Goal: Transaction & Acquisition: Download file/media

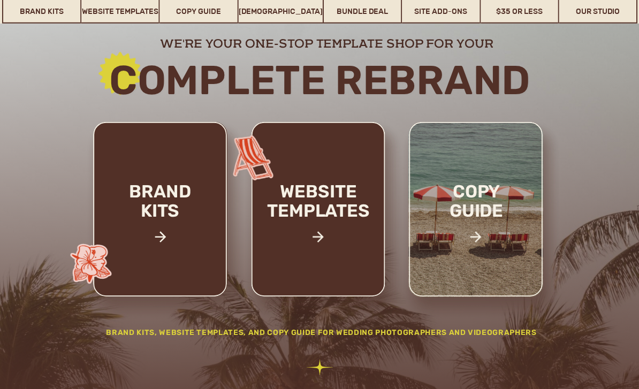
scroll to position [164, 0]
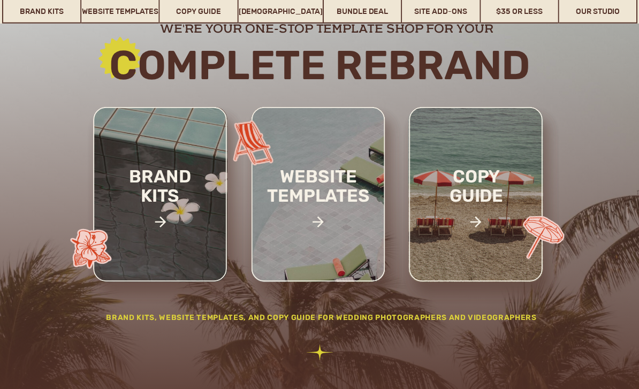
click at [457, 201] on h2 "copy guide" at bounding box center [476, 204] width 98 height 74
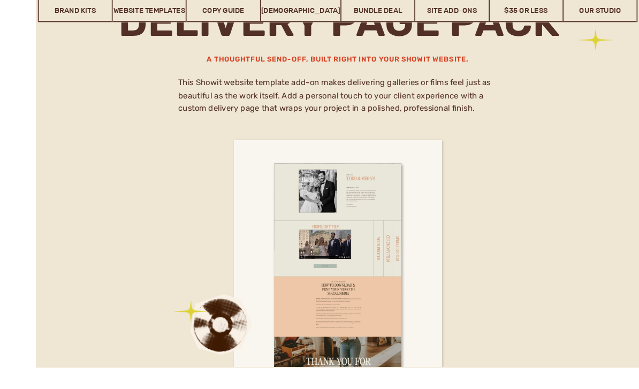
scroll to position [6213, 0]
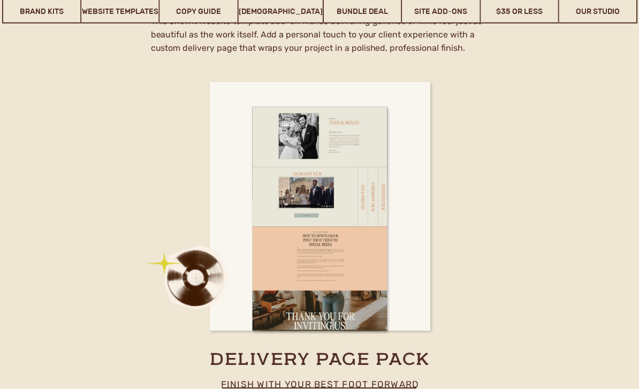
click at [258, 387] on p "finish with your best foot forward" at bounding box center [319, 389] width 235 height 27
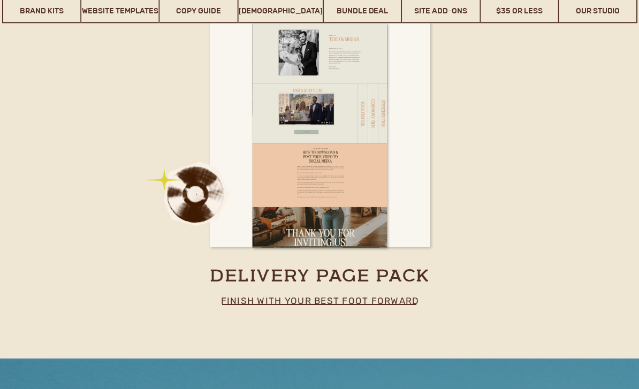
scroll to position [6297, 0]
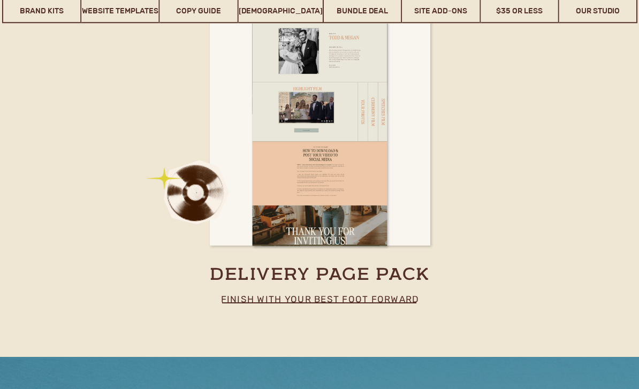
click at [222, 303] on div at bounding box center [221, 303] width 1 height 1
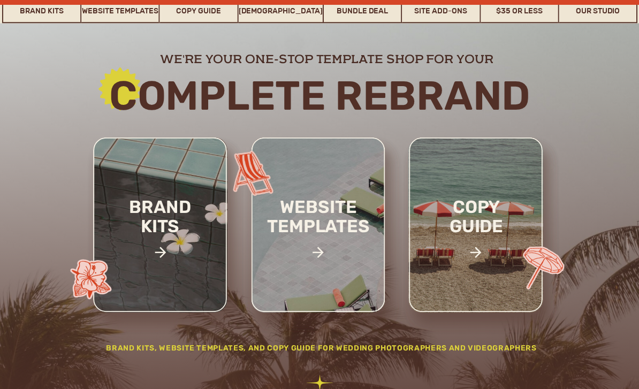
scroll to position [134, 0]
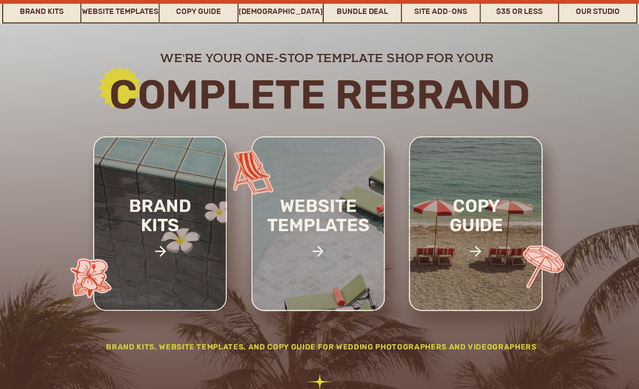
click at [298, 233] on h2 "website templates" at bounding box center [319, 226] width 140 height 61
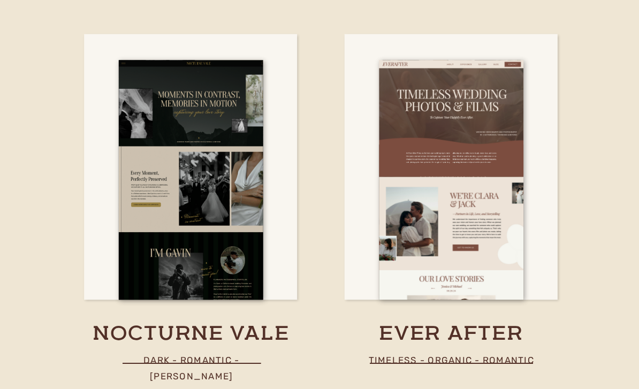
scroll to position [3246, 0]
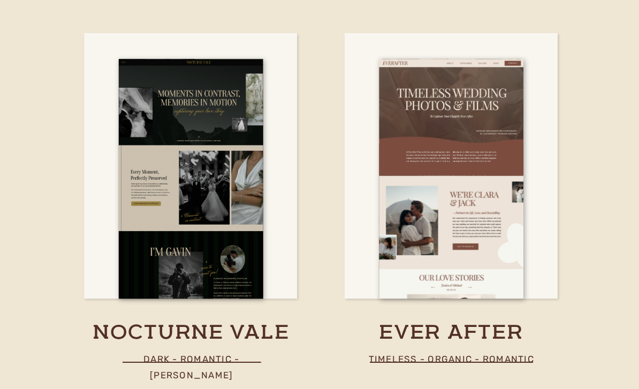
click at [144, 205] on div at bounding box center [191, 179] width 144 height 240
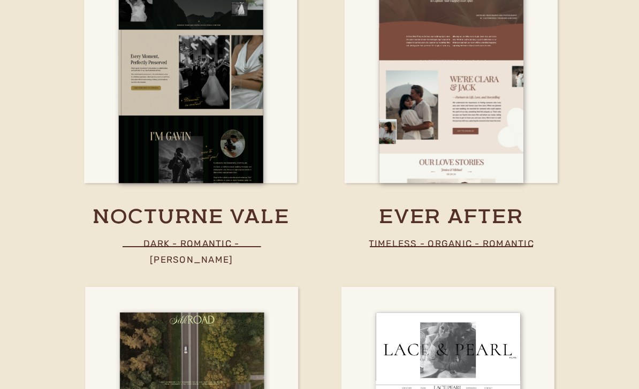
scroll to position [3362, 0]
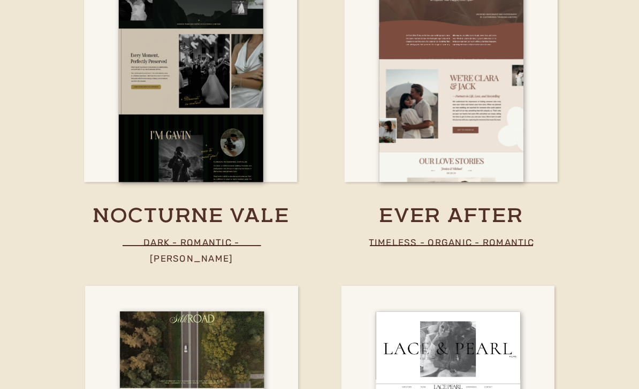
click at [401, 219] on h3 "ever after" at bounding box center [451, 217] width 282 height 27
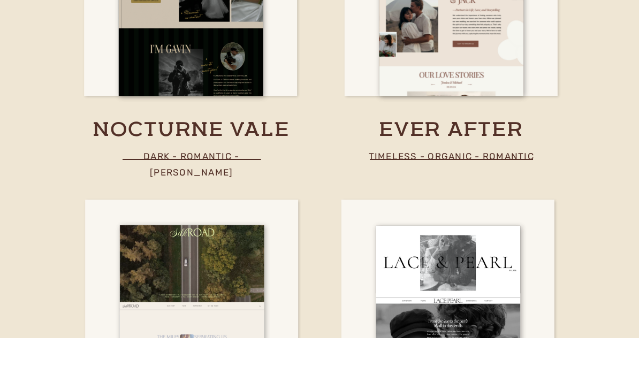
scroll to position [3592, 0]
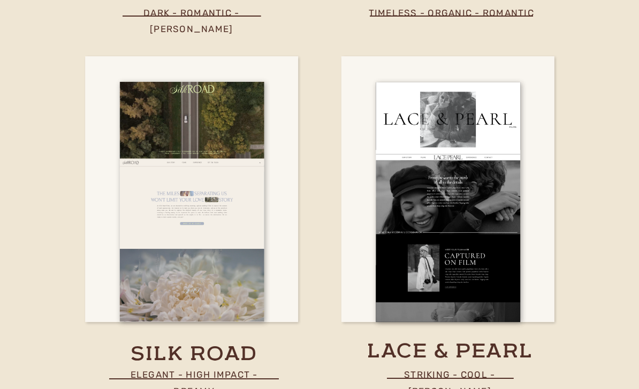
click at [152, 220] on div at bounding box center [192, 202] width 144 height 240
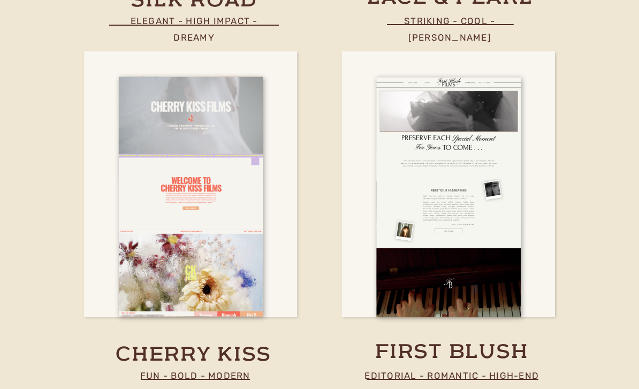
scroll to position [3946, 0]
click at [136, 211] on div at bounding box center [191, 196] width 144 height 240
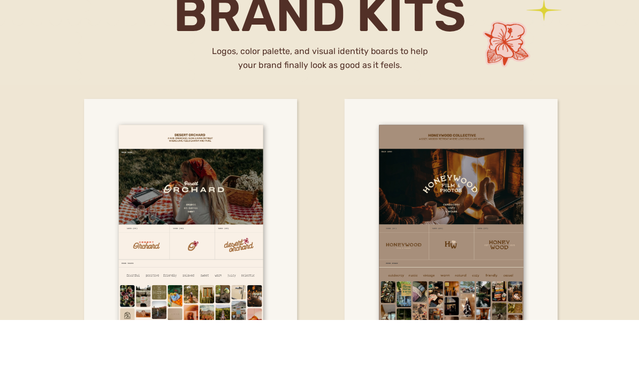
scroll to position [1961, 0]
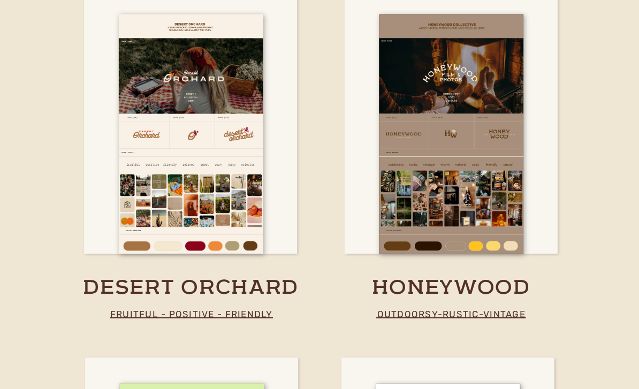
click at [131, 198] on div at bounding box center [191, 134] width 144 height 240
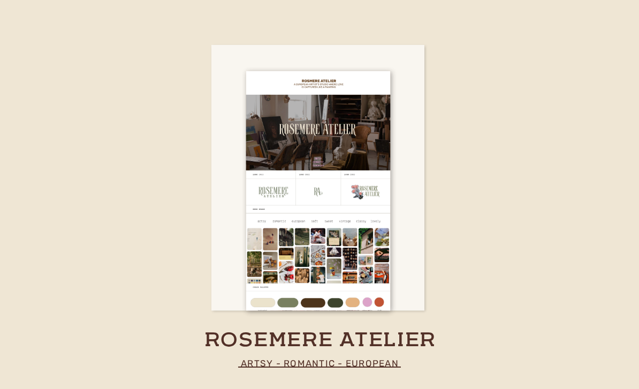
scroll to position [2660, 0]
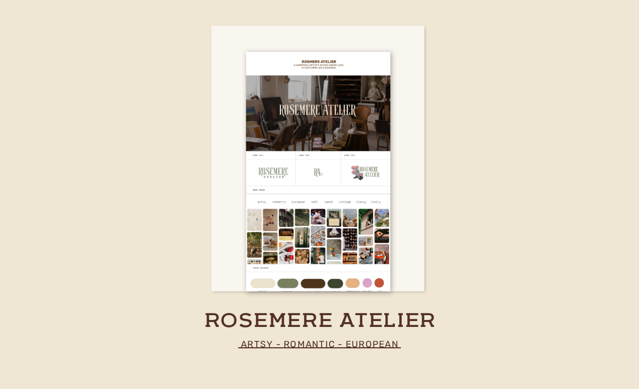
click at [390, 319] on h3 "rosemere atelier" at bounding box center [320, 318] width 244 height 21
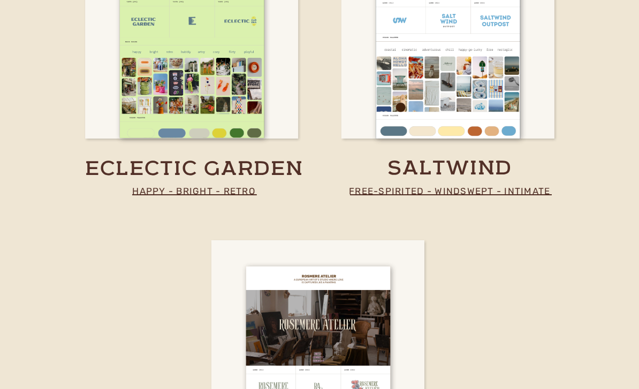
scroll to position [2355, 0]
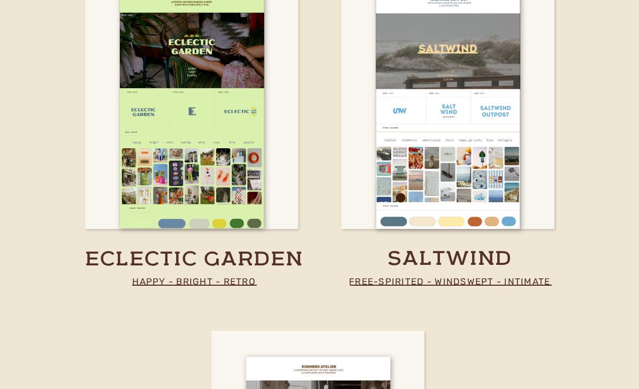
click at [379, 178] on div at bounding box center [448, 109] width 144 height 240
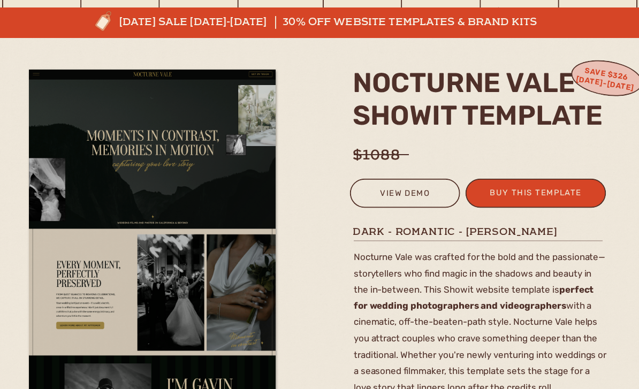
scroll to position [97, 0]
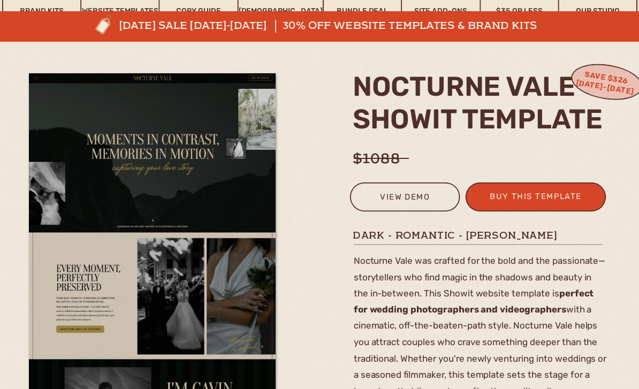
click at [373, 202] on div "view demo" at bounding box center [405, 199] width 96 height 18
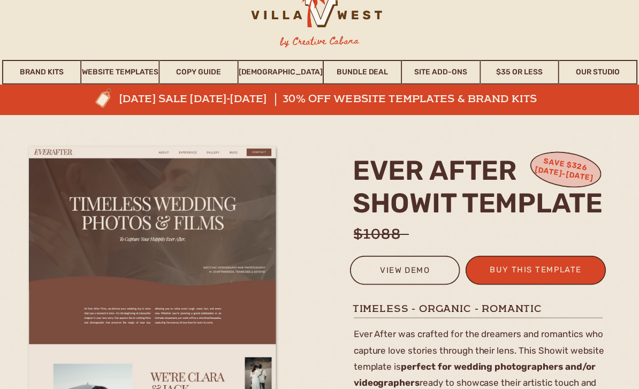
scroll to position [14, 0]
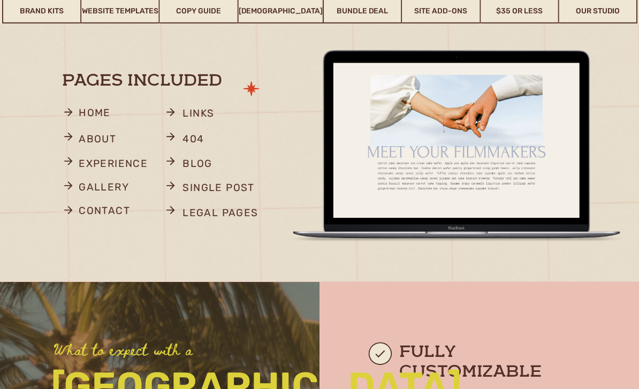
scroll to position [675, 0]
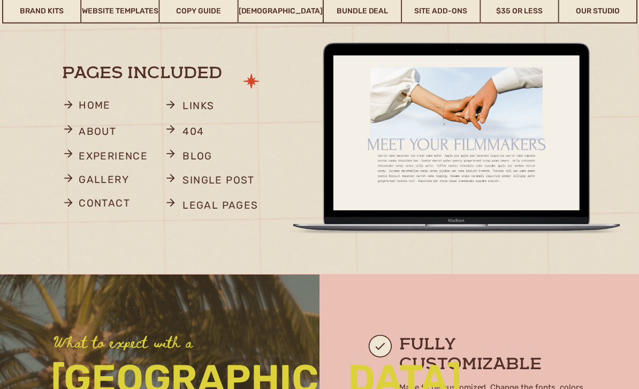
click at [92, 156] on p "experience" at bounding box center [118, 157] width 78 height 21
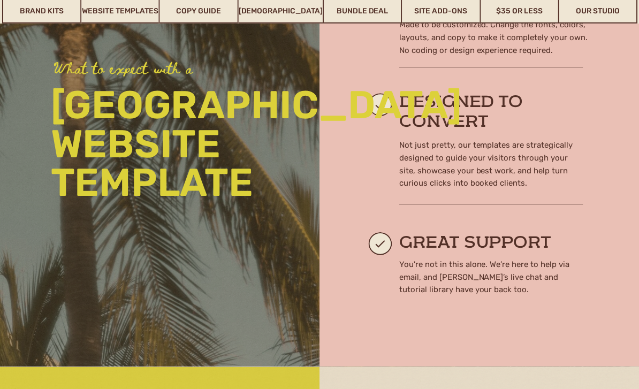
scroll to position [1001, 0]
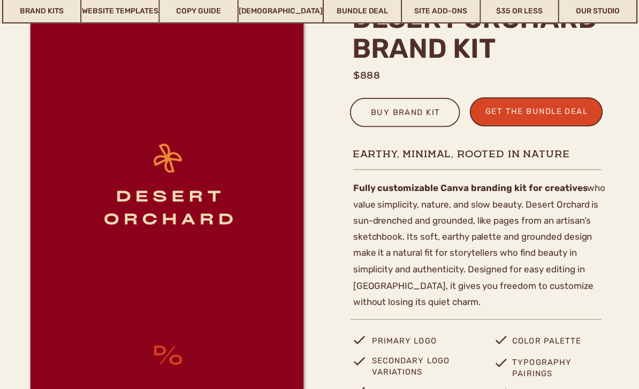
scroll to position [366, 0]
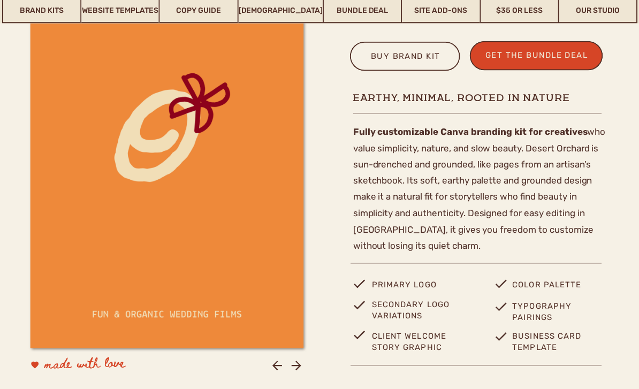
click at [294, 372] on icon at bounding box center [296, 366] width 14 height 14
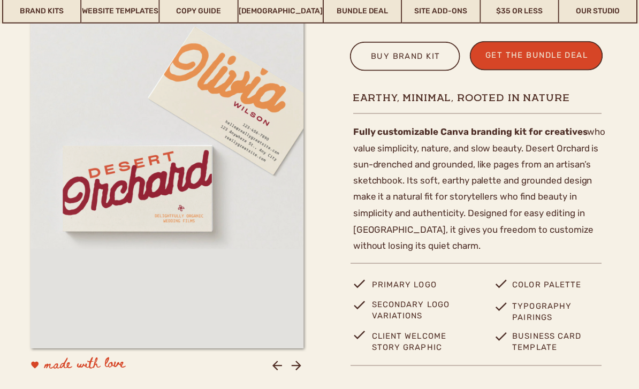
click at [297, 368] on icon at bounding box center [297, 366] width 10 height 10
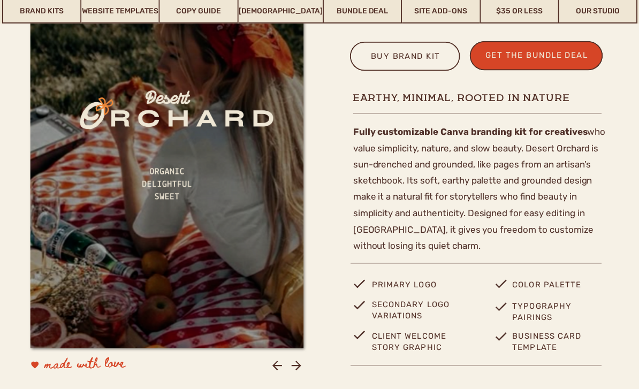
click at [293, 366] on icon at bounding box center [296, 365] width 14 height 14
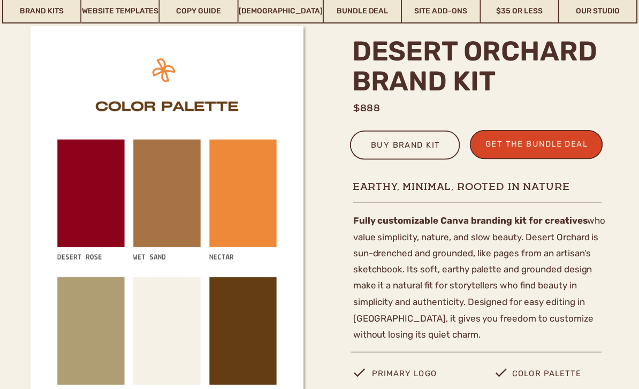
scroll to position [324, 0]
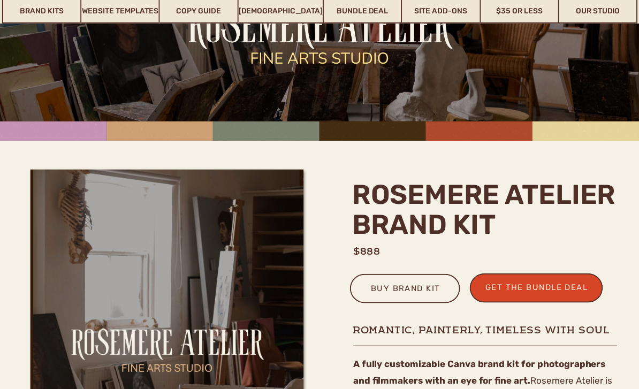
scroll to position [173, 0]
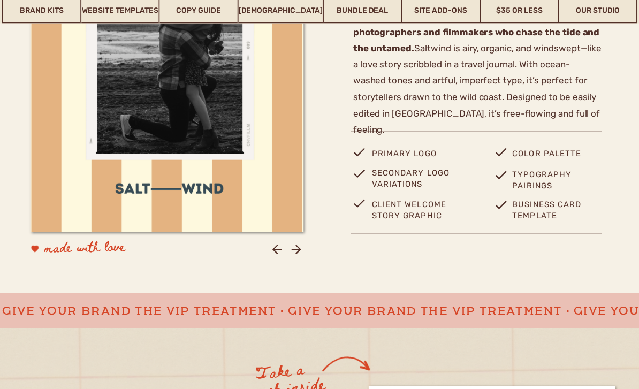
scroll to position [539, 0]
click at [274, 250] on icon at bounding box center [277, 249] width 10 height 10
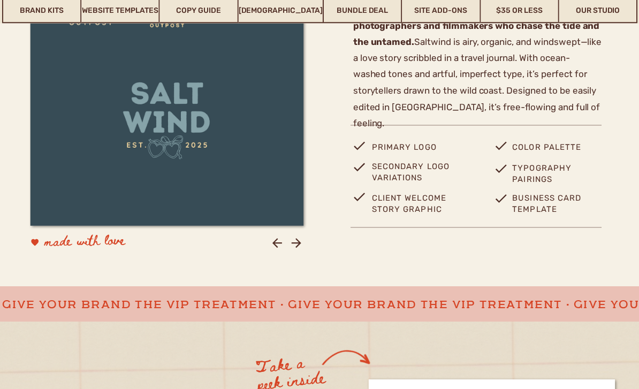
click at [276, 247] on icon at bounding box center [277, 243] width 14 height 14
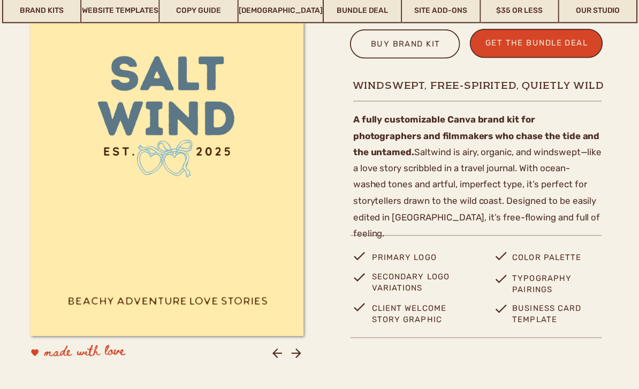
scroll to position [435, 0]
click at [292, 351] on icon at bounding box center [296, 353] width 14 height 14
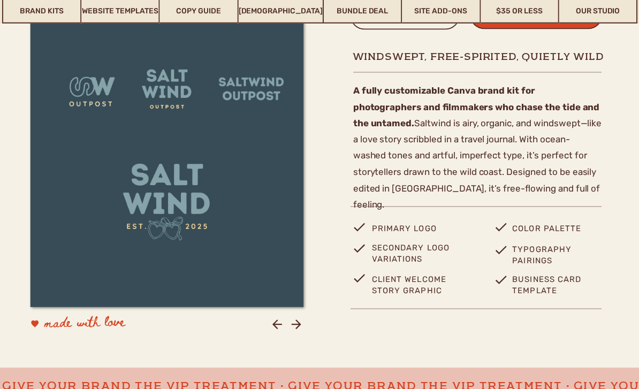
scroll to position [540, 0]
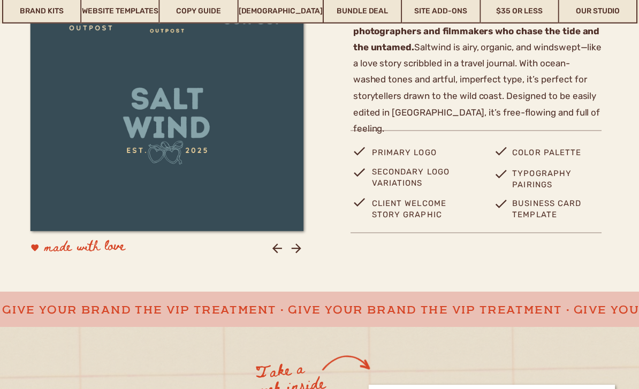
click at [284, 241] on div at bounding box center [277, 248] width 14 height 14
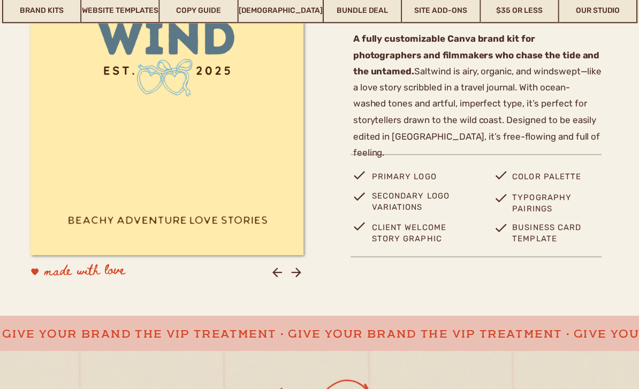
click at [282, 273] on icon at bounding box center [277, 273] width 14 height 14
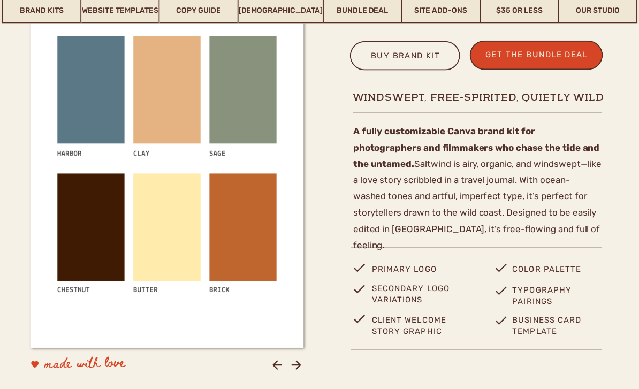
click at [296, 367] on icon at bounding box center [296, 365] width 14 height 14
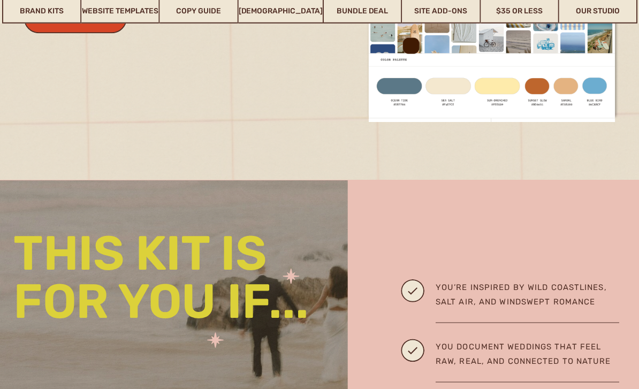
scroll to position [1228, 0]
click at [44, 13] on link "Brand Kits" at bounding box center [42, 11] width 78 height 25
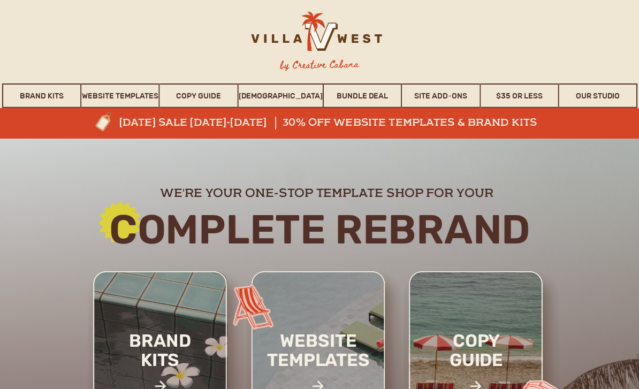
click at [435, 96] on link "Site Add-Ons" at bounding box center [441, 95] width 78 height 25
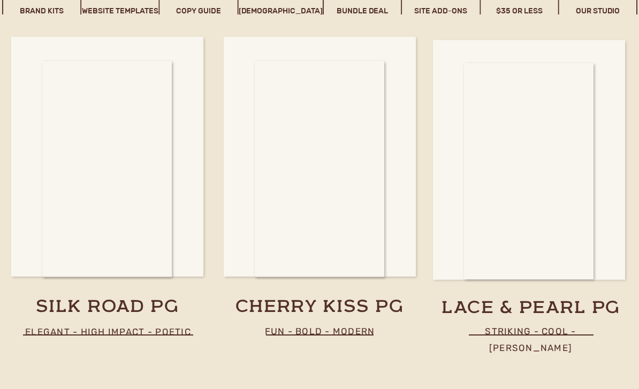
scroll to position [5689, 0]
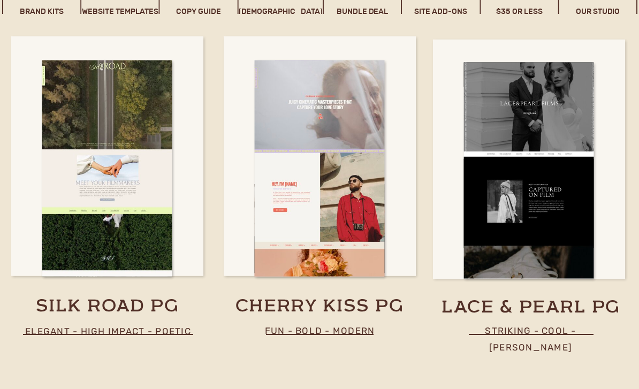
click at [73, 253] on div at bounding box center [107, 168] width 130 height 216
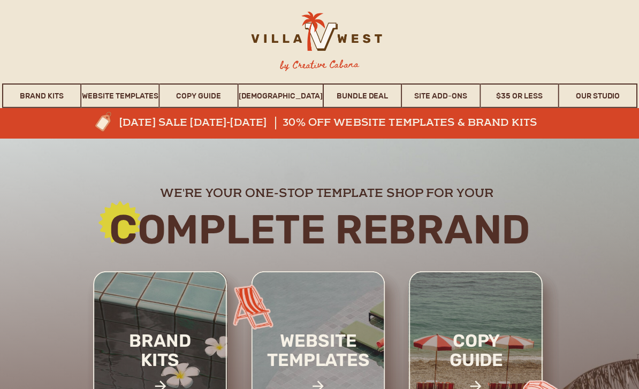
scroll to position [5723, 0]
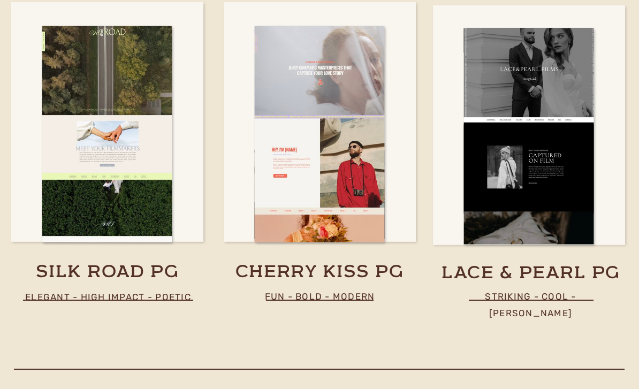
click at [273, 171] on div at bounding box center [320, 134] width 130 height 216
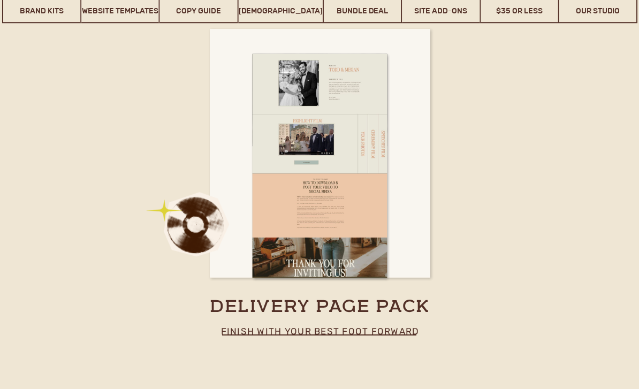
scroll to position [6370, 0]
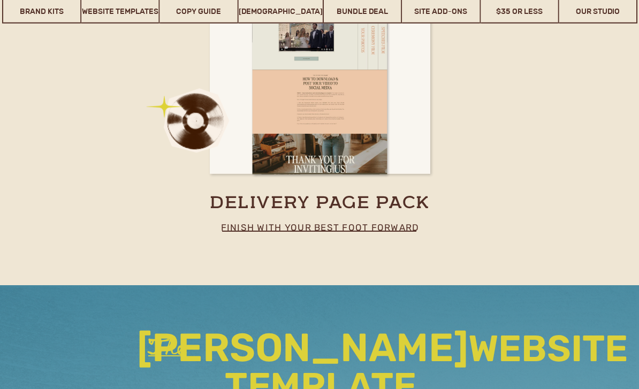
click at [222, 231] on div at bounding box center [221, 231] width 1 height 1
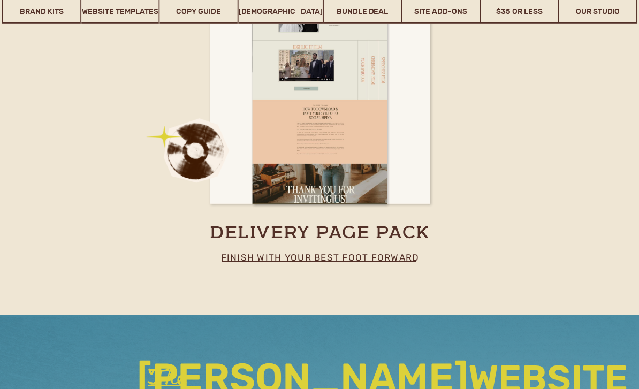
scroll to position [6310, 0]
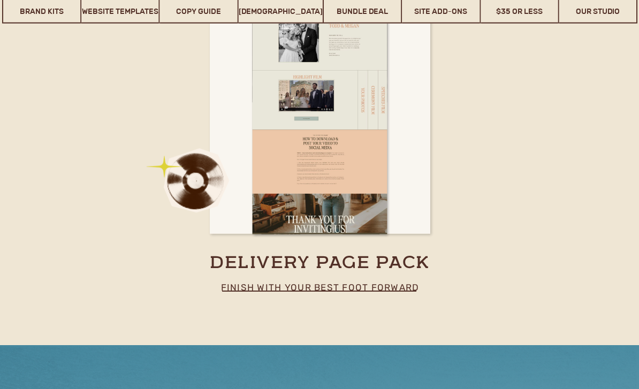
click at [255, 215] on div at bounding box center [319, 122] width 135 height 224
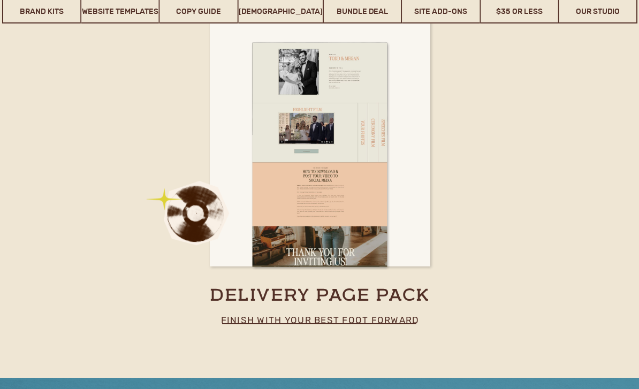
scroll to position [6147, 0]
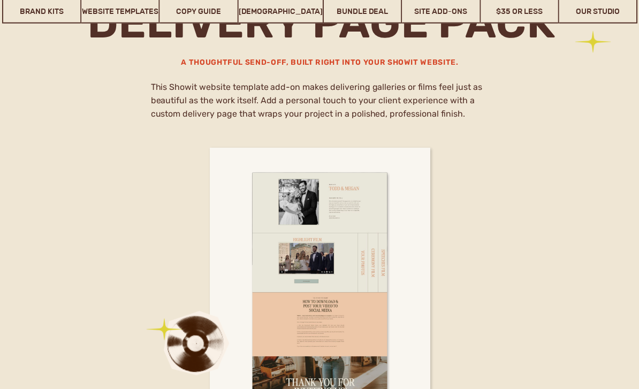
click at [518, 13] on link "$35 or Less" at bounding box center [519, 11] width 78 height 25
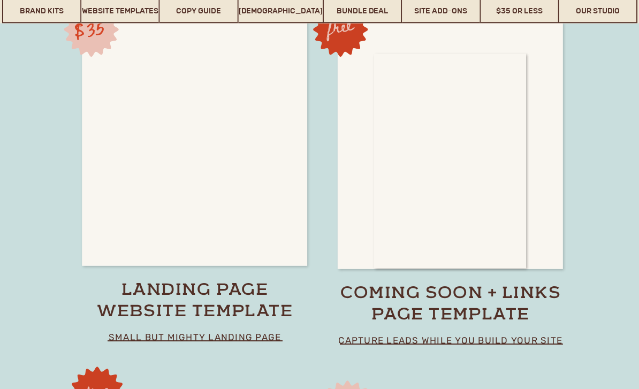
scroll to position [7463, 0]
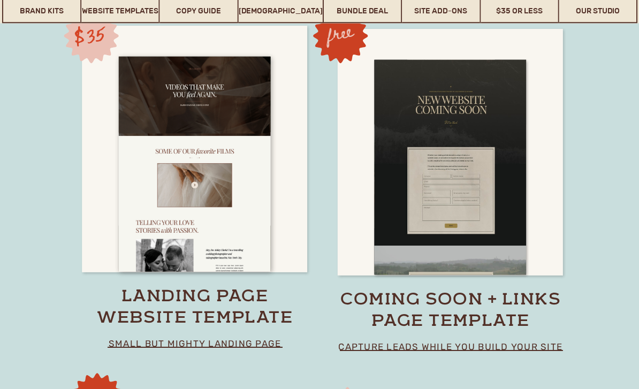
click at [393, 304] on h3 "coming soon + links page template" at bounding box center [451, 311] width 224 height 43
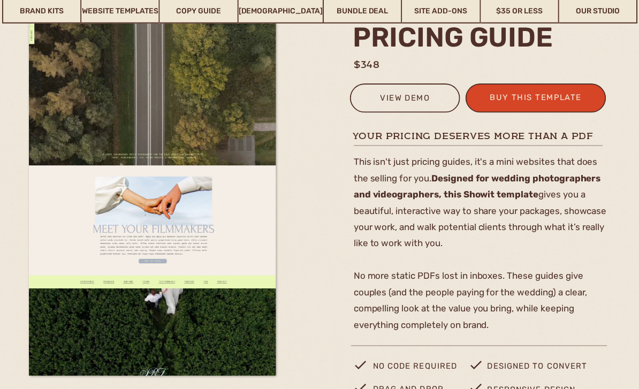
scroll to position [126, 0]
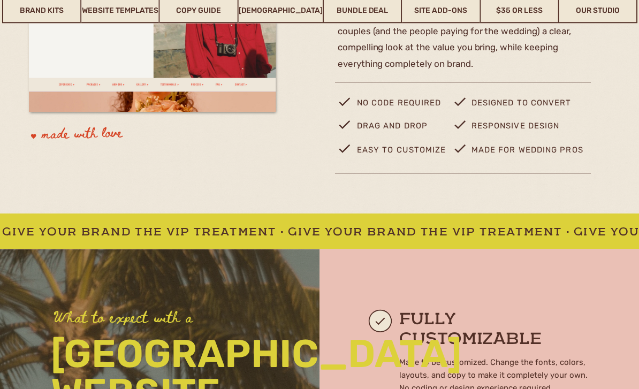
scroll to position [399, 0]
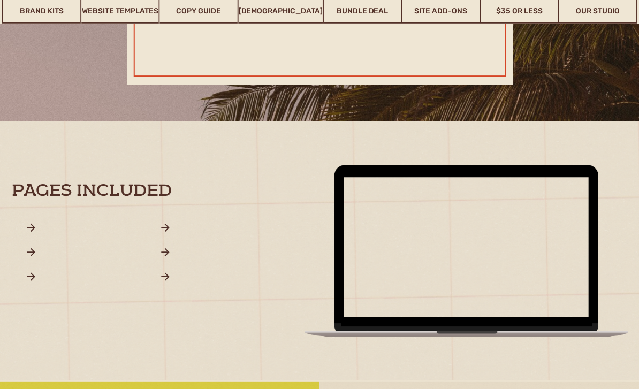
scroll to position [960, 0]
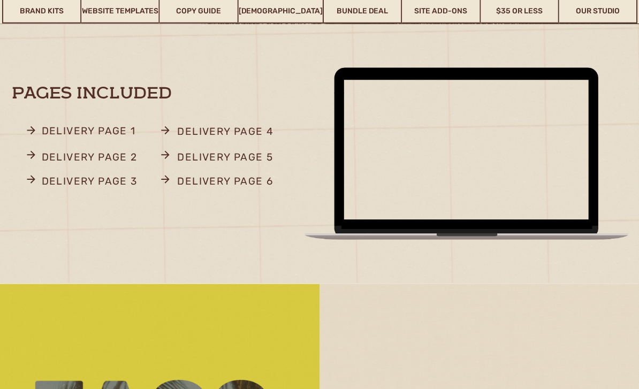
click at [64, 140] on p "delivery page 1" at bounding box center [92, 132] width 101 height 21
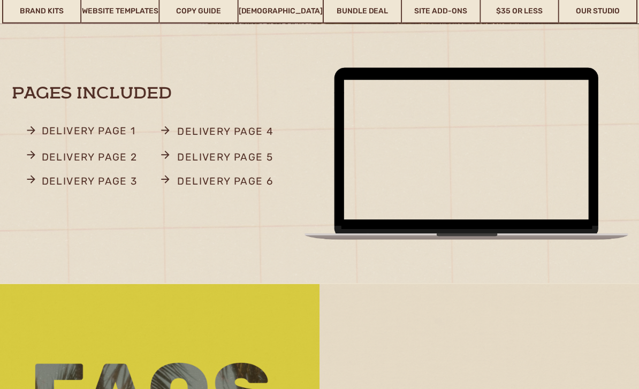
scroll to position [977, 0]
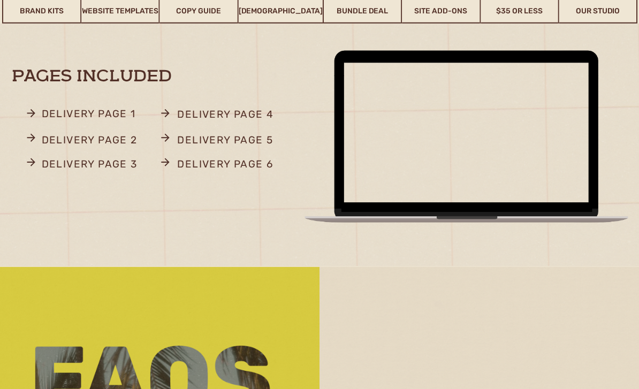
click at [59, 138] on p "delivery page 2" at bounding box center [92, 141] width 101 height 21
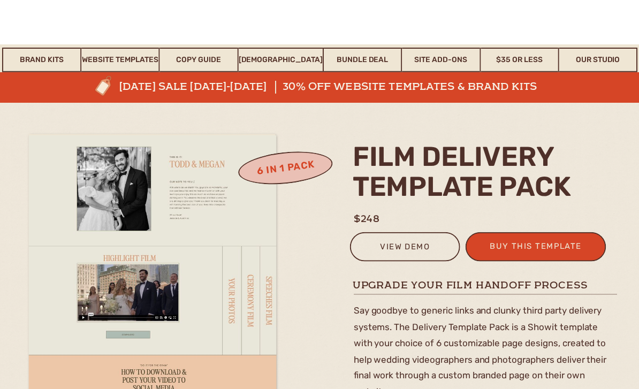
scroll to position [0, 0]
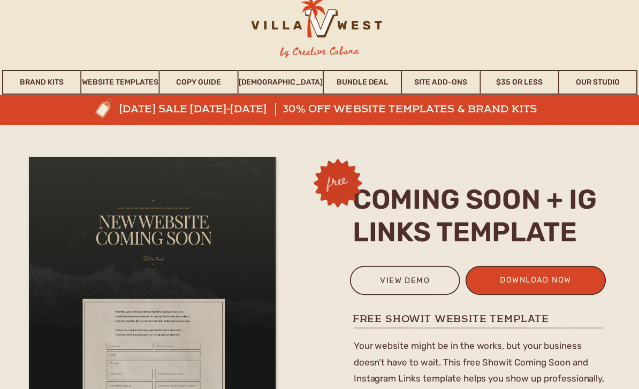
scroll to position [86, 0]
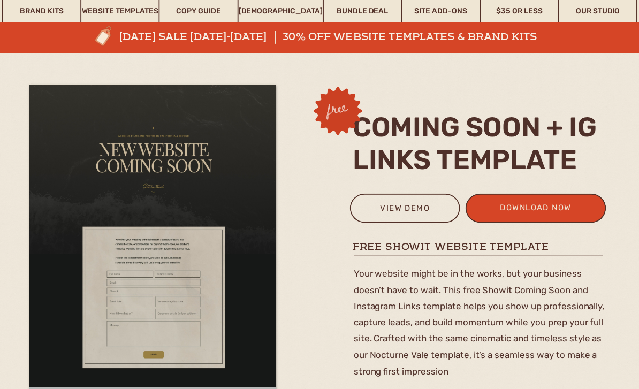
click at [387, 218] on div "view demo" at bounding box center [405, 210] width 96 height 18
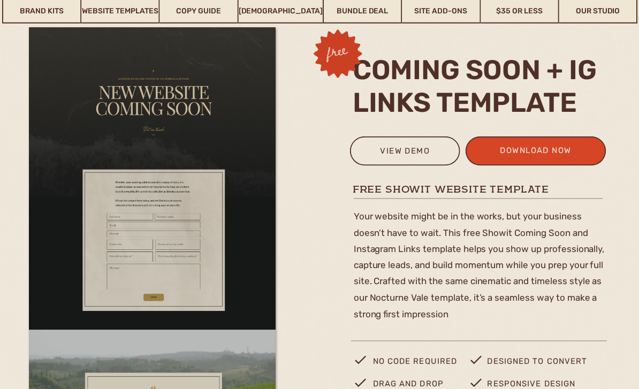
scroll to position [142, 0]
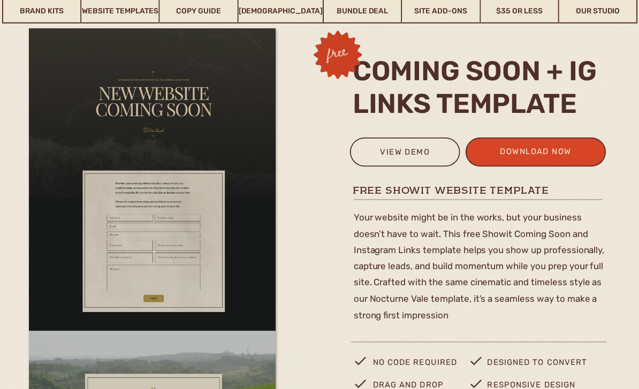
click at [563, 156] on div "download now" at bounding box center [535, 153] width 104 height 18
